Goal: Information Seeking & Learning: Learn about a topic

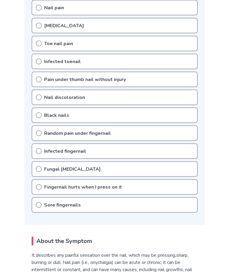
scroll to position [179, 0]
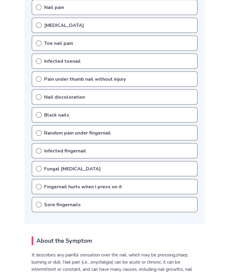
click at [38, 203] on icon at bounding box center [39, 204] width 6 height 6
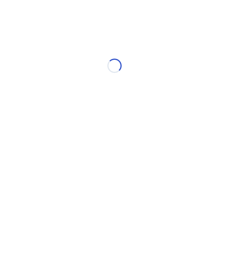
click at [39, 125] on html "Loading..." at bounding box center [114, 62] width 229 height 125
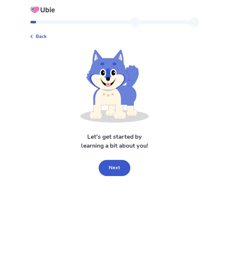
click at [121, 170] on button "Next" at bounding box center [115, 168] width 32 height 16
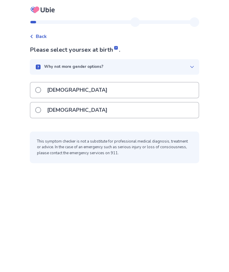
click at [41, 88] on span at bounding box center [38, 90] width 6 height 6
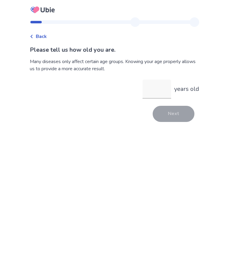
click at [156, 92] on input "years old" at bounding box center [157, 88] width 29 height 19
type input "**"
click at [170, 117] on button "Next" at bounding box center [174, 114] width 42 height 16
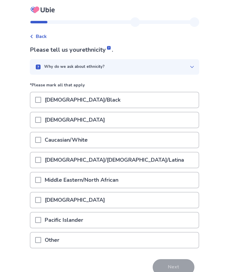
click at [41, 142] on span at bounding box center [38, 140] width 6 height 6
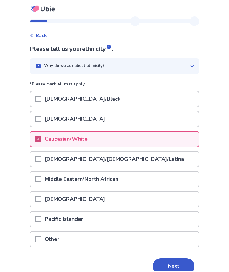
scroll to position [9, 0]
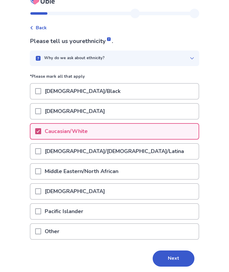
click at [171, 257] on button "Next" at bounding box center [174, 258] width 42 height 16
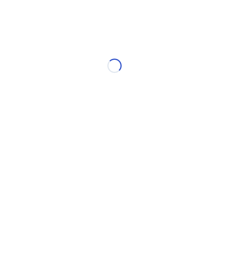
scroll to position [0, 0]
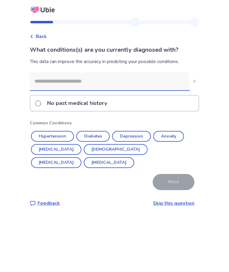
click at [55, 135] on button "Hypertension" at bounding box center [52, 136] width 43 height 11
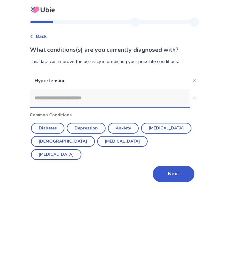
click at [50, 128] on button "Diabetes" at bounding box center [47, 128] width 33 height 11
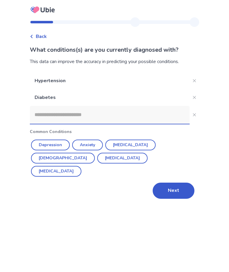
click at [174, 182] on button "Next" at bounding box center [174, 190] width 42 height 16
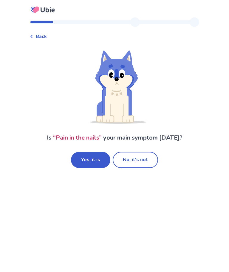
click at [93, 157] on button "Yes, it is" at bounding box center [90, 160] width 39 height 16
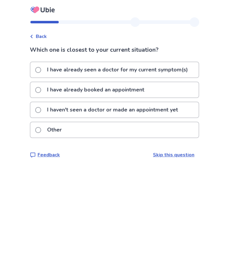
click at [41, 107] on span at bounding box center [38, 110] width 6 height 6
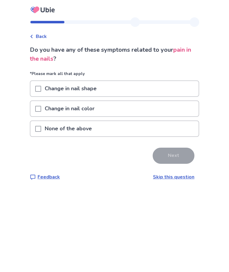
click at [41, 109] on span at bounding box center [38, 109] width 6 height 6
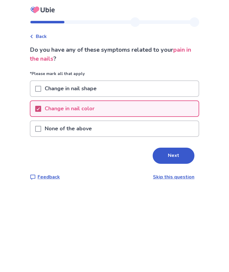
click at [174, 155] on button "Next" at bounding box center [174, 155] width 42 height 16
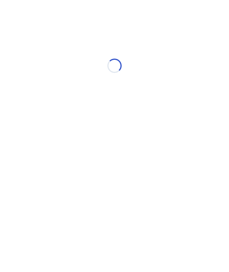
select select "*"
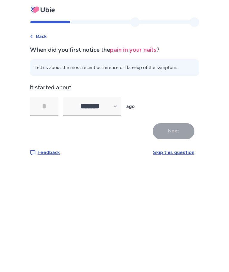
click at [47, 104] on input "tel" at bounding box center [44, 106] width 29 height 19
type input "*"
click at [176, 128] on button "Next" at bounding box center [174, 131] width 42 height 16
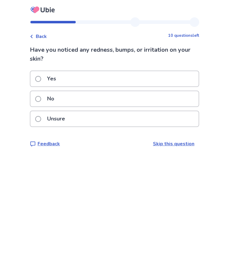
click at [41, 99] on span at bounding box center [38, 99] width 6 height 6
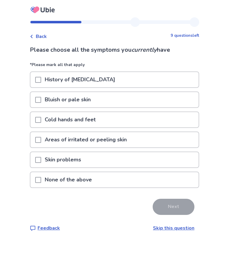
click at [41, 174] on div at bounding box center [38, 179] width 6 height 15
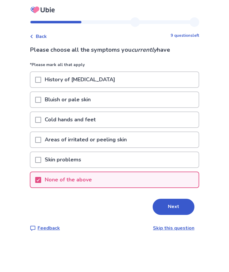
click at [165, 207] on button "Next" at bounding box center [174, 206] width 42 height 16
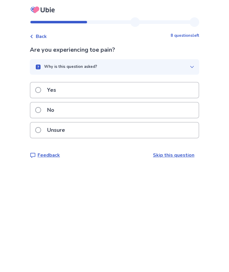
click at [41, 107] on span at bounding box center [38, 110] width 6 height 6
click at [41, 89] on span at bounding box center [38, 90] width 6 height 6
click at [41, 88] on span at bounding box center [38, 90] width 6 height 6
click at [41, 108] on span at bounding box center [38, 110] width 6 height 6
click at [40, 112] on span at bounding box center [38, 110] width 6 height 6
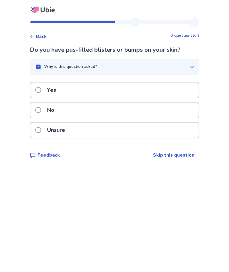
click at [41, 112] on span at bounding box center [38, 110] width 6 height 6
click at [41, 111] on span at bounding box center [38, 110] width 6 height 6
click at [41, 91] on span at bounding box center [38, 90] width 6 height 6
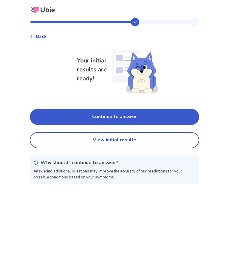
click at [142, 114] on button "Continue to answer" at bounding box center [115, 117] width 170 height 16
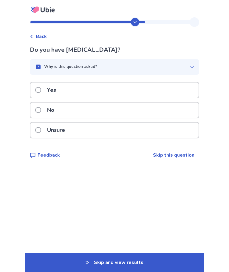
click at [39, 93] on label "Yes" at bounding box center [47, 89] width 24 height 15
click at [41, 92] on span at bounding box center [38, 90] width 6 height 6
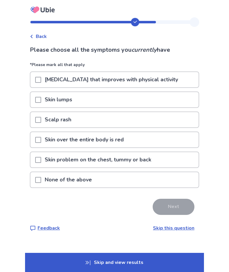
click at [41, 181] on span at bounding box center [38, 180] width 6 height 6
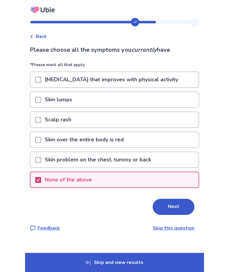
click at [177, 204] on button "Next" at bounding box center [174, 206] width 42 height 16
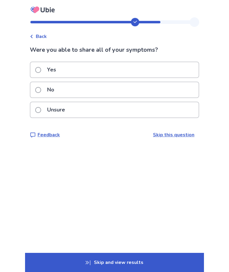
click at [41, 69] on span at bounding box center [38, 70] width 6 height 6
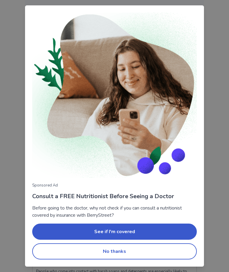
click at [118, 253] on button "No thanks" at bounding box center [114, 251] width 165 height 16
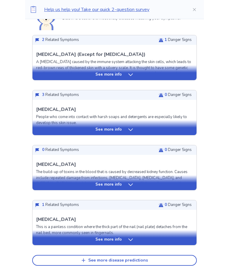
scroll to position [156, 0]
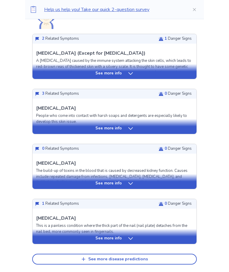
click at [120, 239] on p "See more info" at bounding box center [109, 238] width 26 height 6
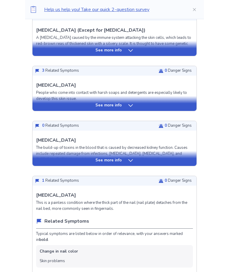
scroll to position [178, 0]
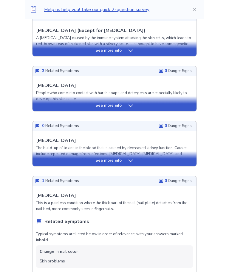
click at [113, 159] on p "See more info" at bounding box center [109, 161] width 26 height 6
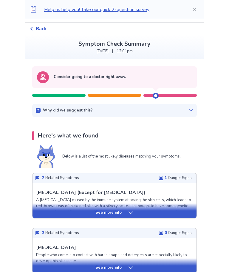
scroll to position [0, 0]
